Goal: Information Seeking & Learning: Find specific page/section

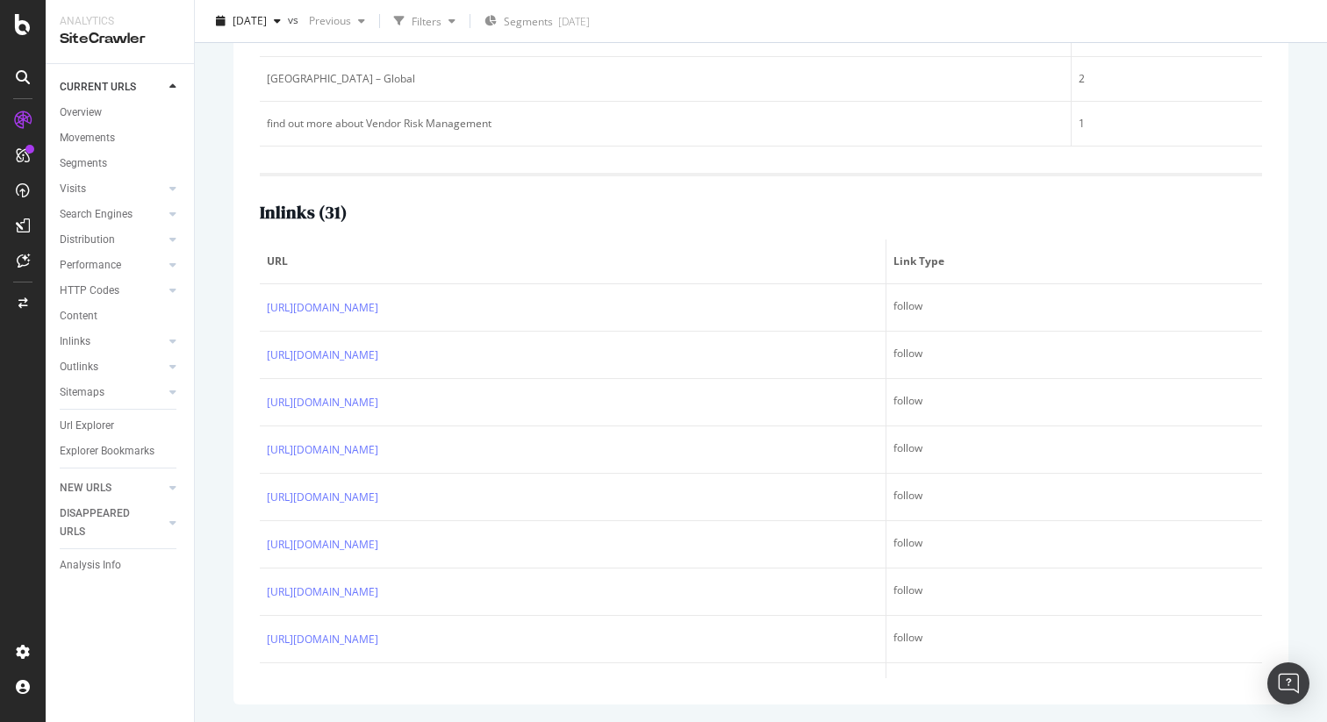
click at [225, 295] on div "[URL][DOMAIN_NAME] View HTML Source Vendor Risk Management (VRM) - ServiceNow M…" at bounding box center [761, 123] width 1090 height 1198
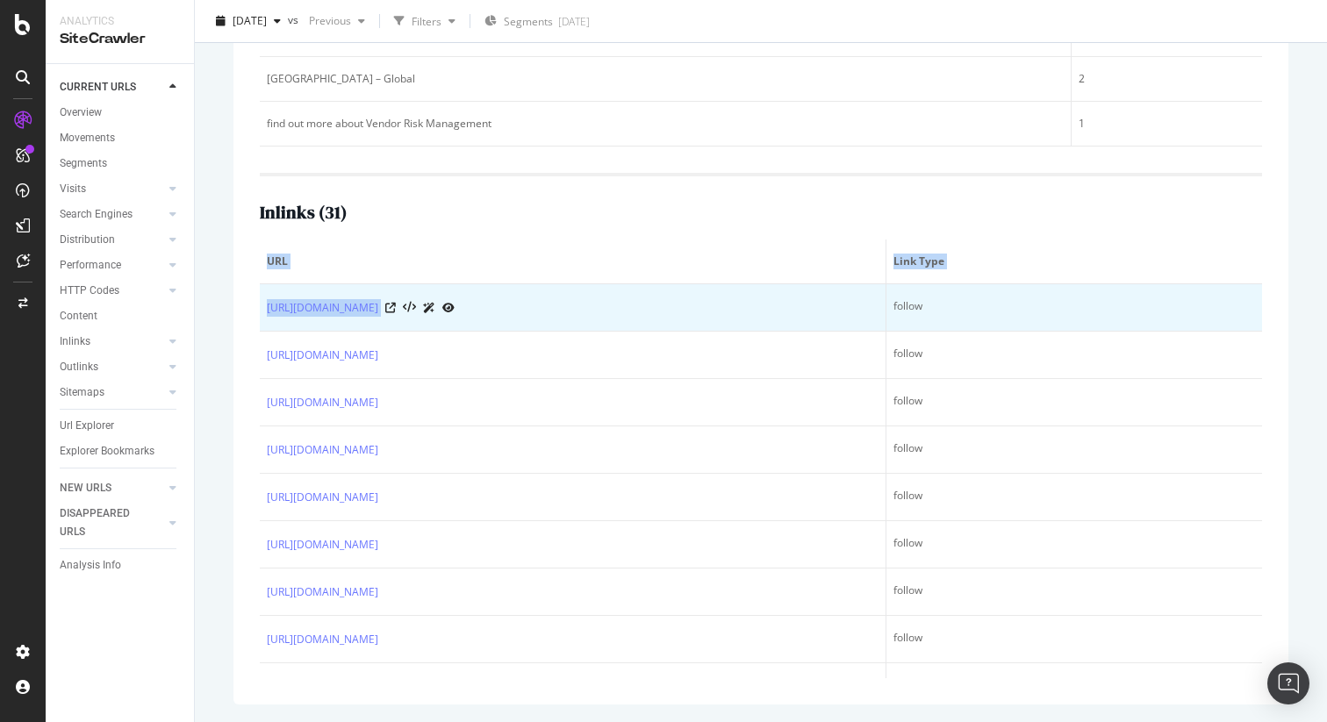
drag, startPoint x: 257, startPoint y: 305, endPoint x: 547, endPoint y: 305, distance: 289.7
click at [547, 305] on div "Top 5 text anchors of inlinks ( Sample of 5 from 7 ) Text # Links [GEOGRAPHIC_D…" at bounding box center [761, 260] width 1055 height 890
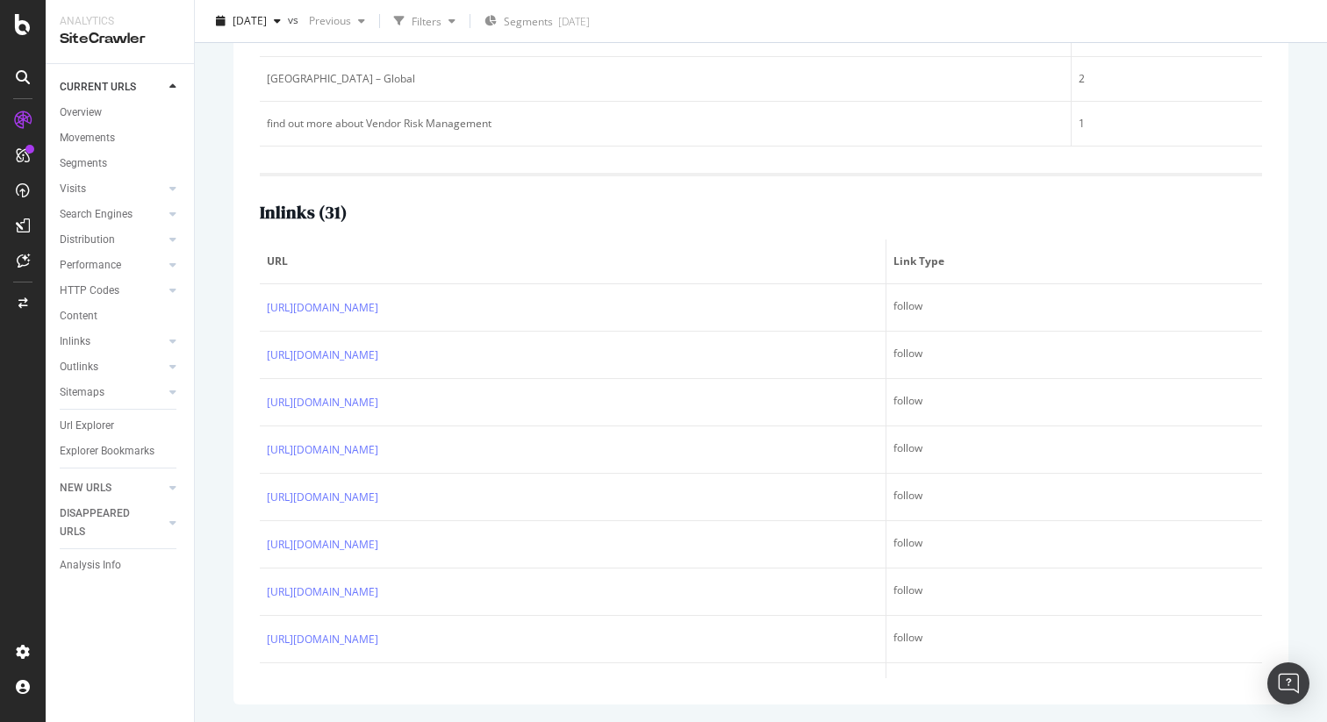
click at [243, 305] on div "Top 5 text anchors of inlinks ( Sample of 5 from 7 ) Text # Links [GEOGRAPHIC_D…" at bounding box center [761, 260] width 1055 height 890
drag, startPoint x: 266, startPoint y: 313, endPoint x: 187, endPoint y: 328, distance: 80.6
click at [187, 328] on div "Analytics SiteCrawler CURRENT URLS Overview Movements Segments Visits Analysis …" at bounding box center [687, 361] width 1282 height 722
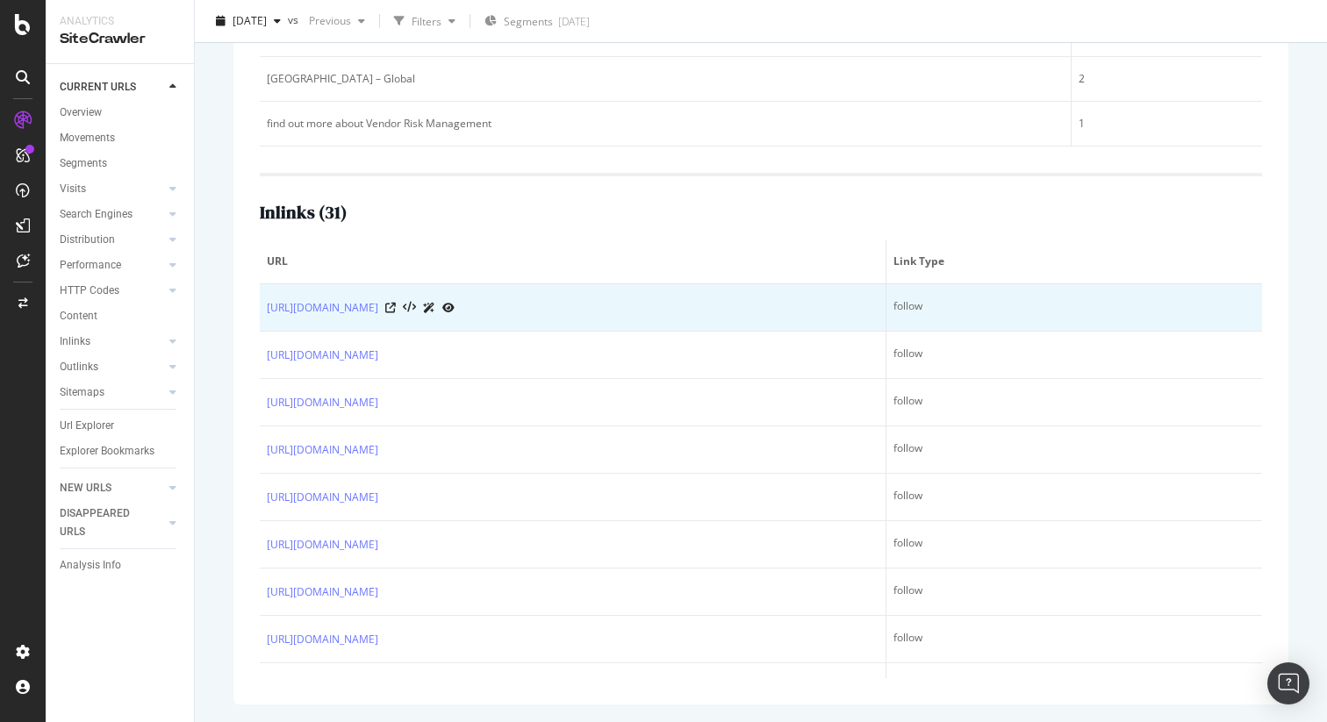
drag, startPoint x: 264, startPoint y: 309, endPoint x: 543, endPoint y: 308, distance: 279.1
click at [543, 308] on td "[URL][DOMAIN_NAME]" at bounding box center [573, 307] width 627 height 47
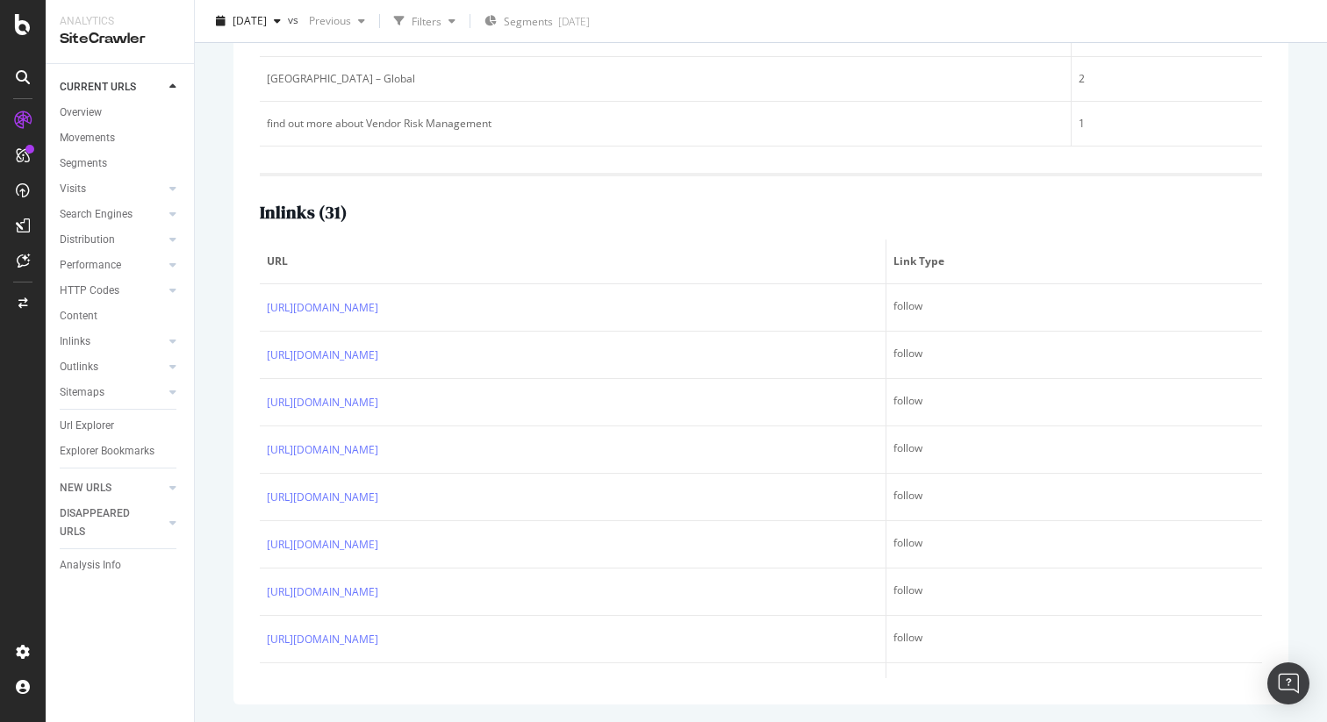
copy link "[URL][DOMAIN_NAME]"
click at [211, 234] on div "URL Details Global [DOMAIN_NAME] (excluding community/docs) [DATE] vs Previous …" at bounding box center [761, 361] width 1132 height 722
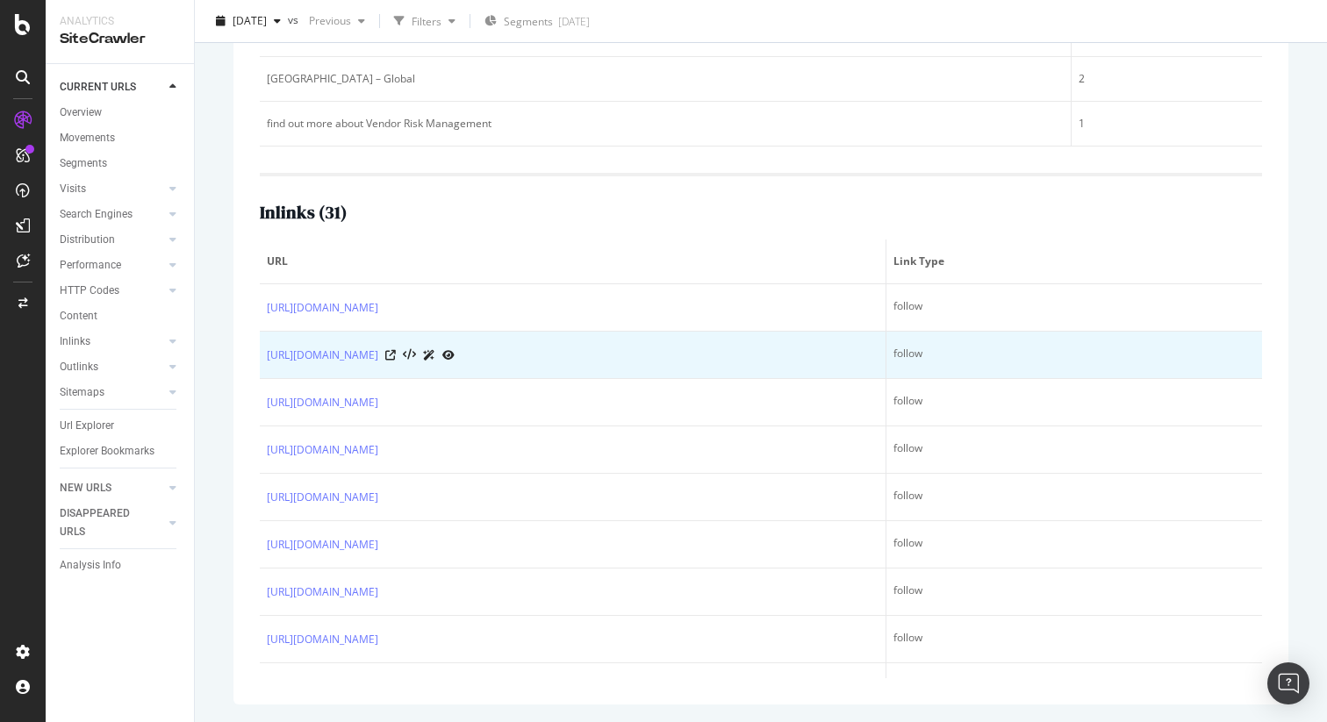
drag, startPoint x: 265, startPoint y: 355, endPoint x: 699, endPoint y: 355, distance: 433.6
click at [699, 355] on td "[URL][DOMAIN_NAME]" at bounding box center [573, 355] width 627 height 47
copy link "[URL][DOMAIN_NAME]"
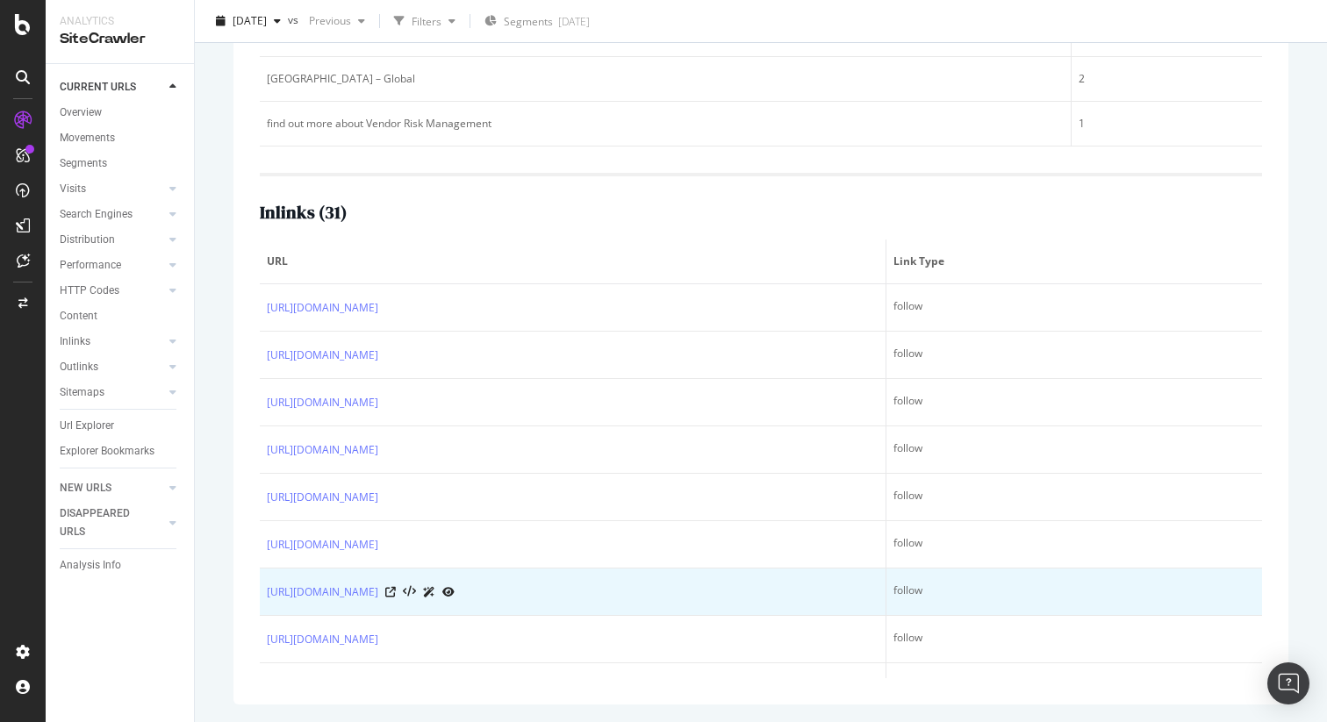
drag, startPoint x: 261, startPoint y: 305, endPoint x: 483, endPoint y: 613, distance: 379.1
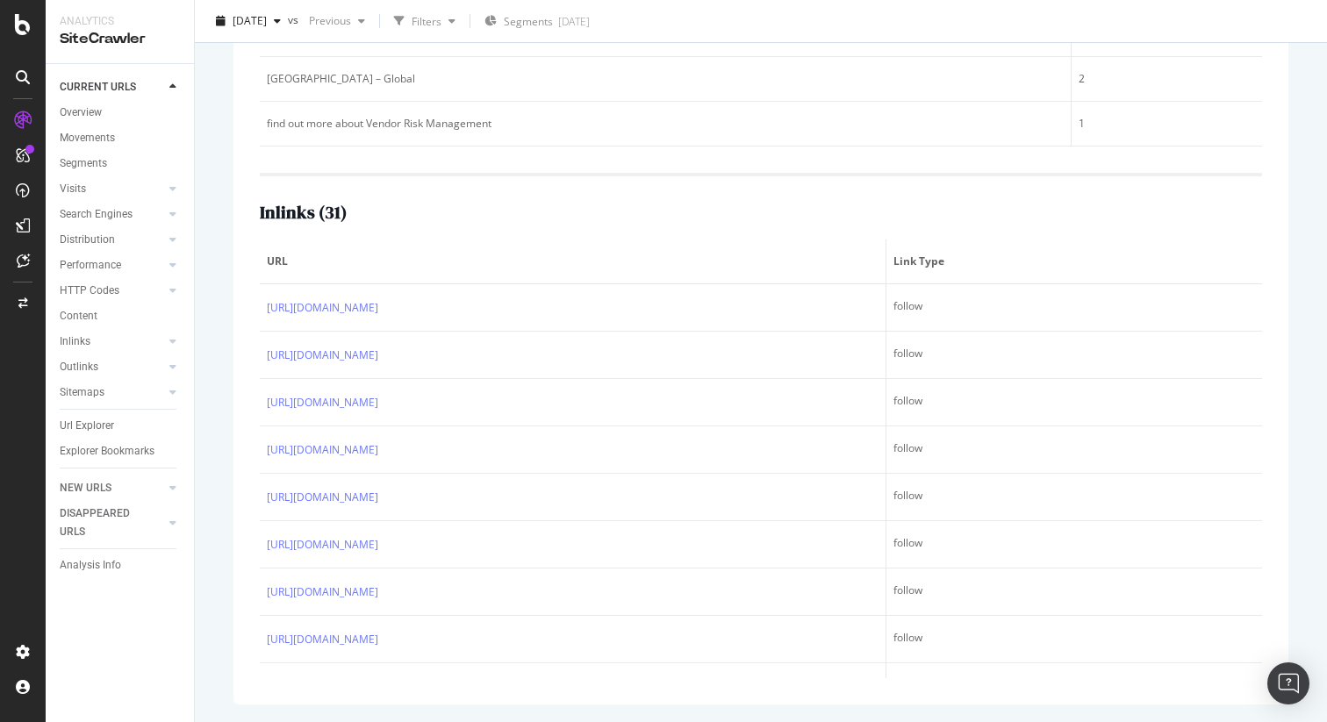
click at [221, 259] on div "[URL][DOMAIN_NAME] View HTML Source Vendor Risk Management (VRM) - ServiceNow M…" at bounding box center [761, 123] width 1090 height 1198
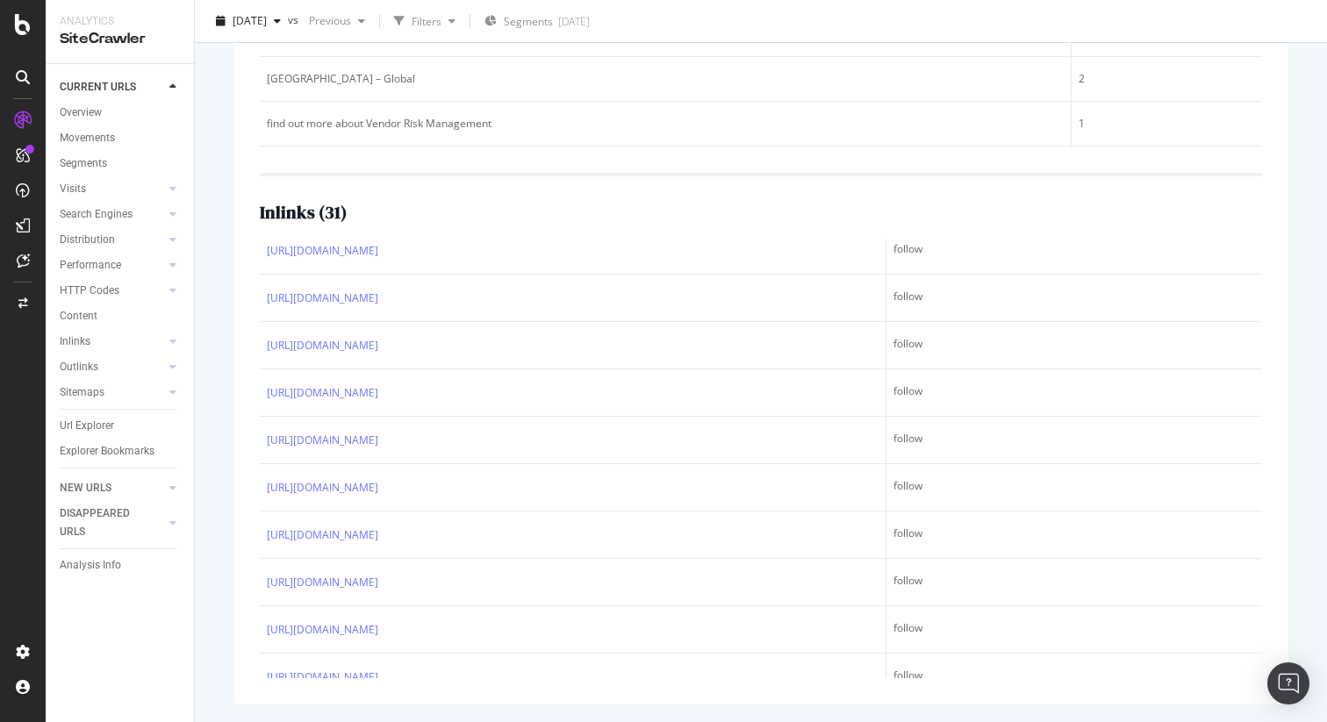
scroll to position [1644, 0]
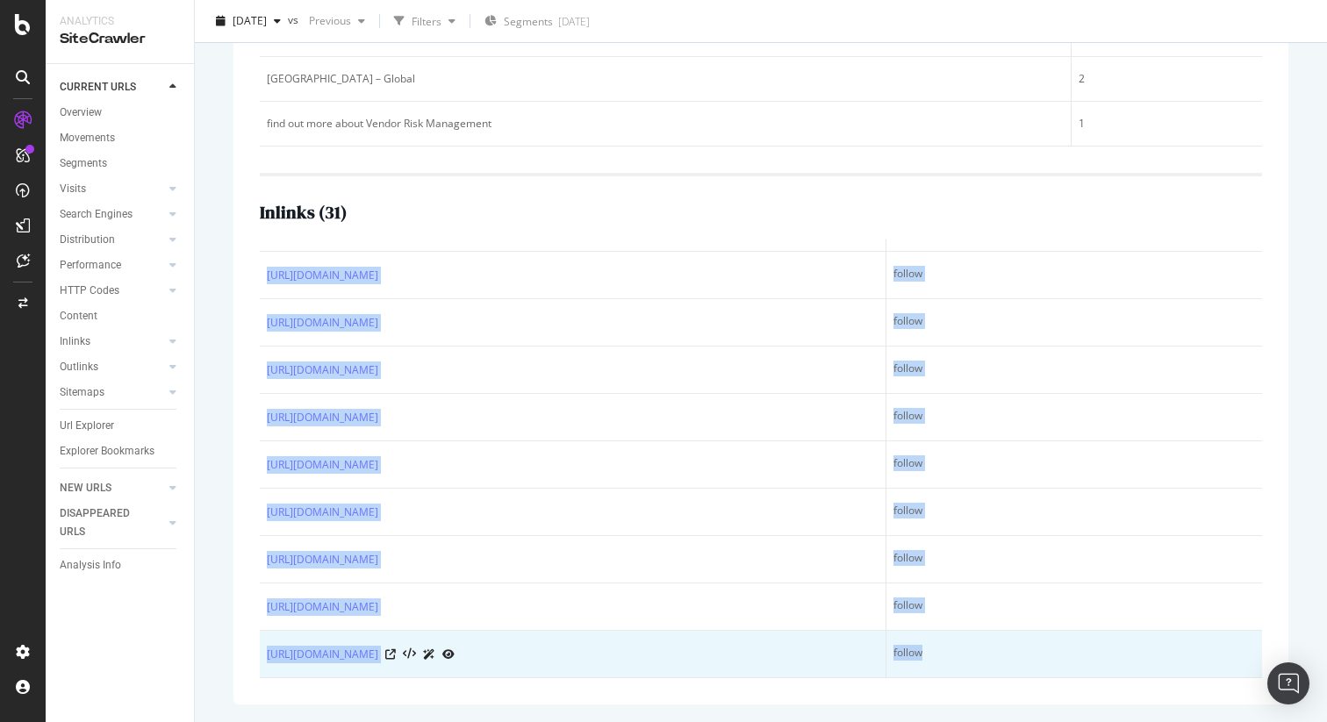
drag, startPoint x: 261, startPoint y: 307, endPoint x: 928, endPoint y: 650, distance: 750.3
copy tbody "[URL][DOMAIN_NAME] follow [URL][DOMAIN_NAME] follow [URL][DOMAIN_NAME] follow […"
